Goal: Browse casually

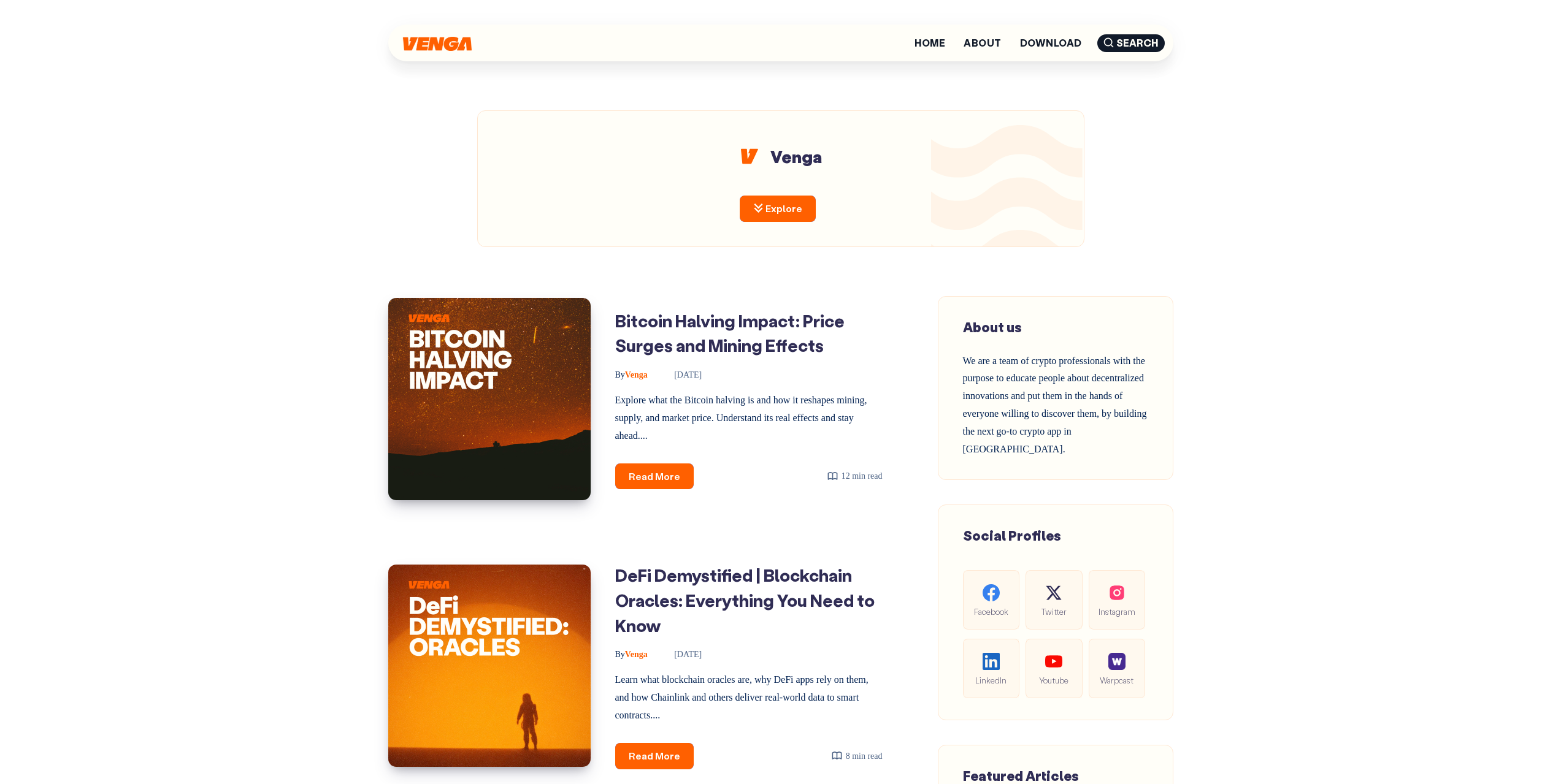
click at [419, 39] on img at bounding box center [437, 44] width 69 height 14
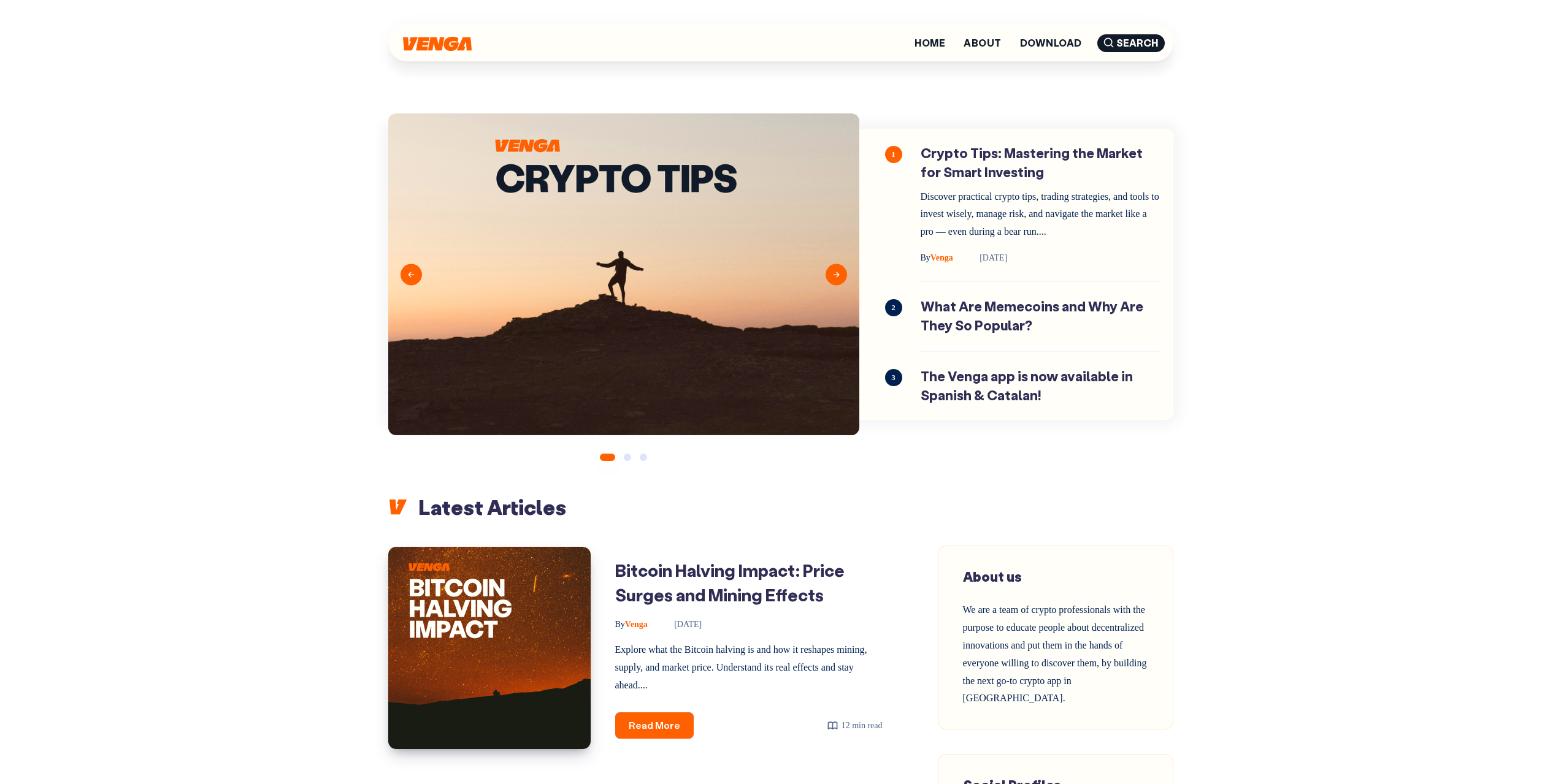
click at [415, 45] on img at bounding box center [437, 44] width 69 height 14
